Goal: Navigation & Orientation: Go to known website

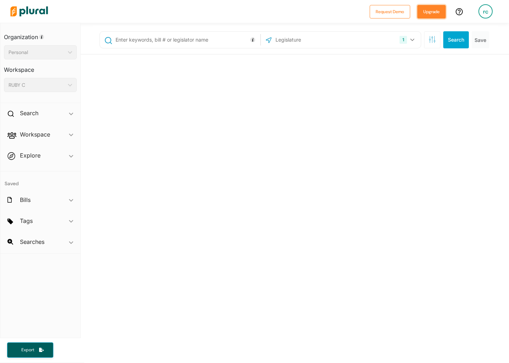
click at [429, 15] on button "Upgrade" at bounding box center [432, 12] width 28 height 14
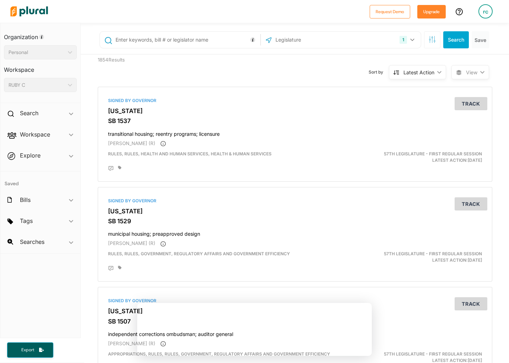
click at [482, 13] on div "rc" at bounding box center [486, 11] width 14 height 14
click at [461, 66] on link "Log Out" at bounding box center [467, 67] width 62 height 18
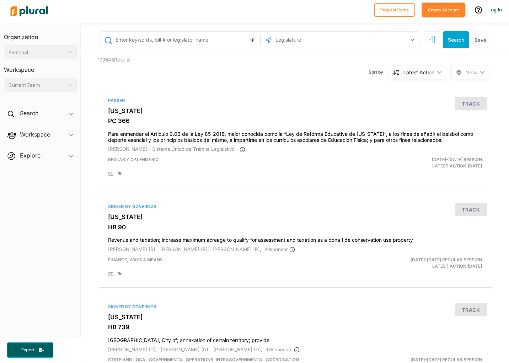
click at [440, 9] on button "Create Account" at bounding box center [443, 10] width 43 height 14
click at [384, 14] on button "Request Demo" at bounding box center [395, 10] width 41 height 14
